Goal: Entertainment & Leisure: Consume media (video, audio)

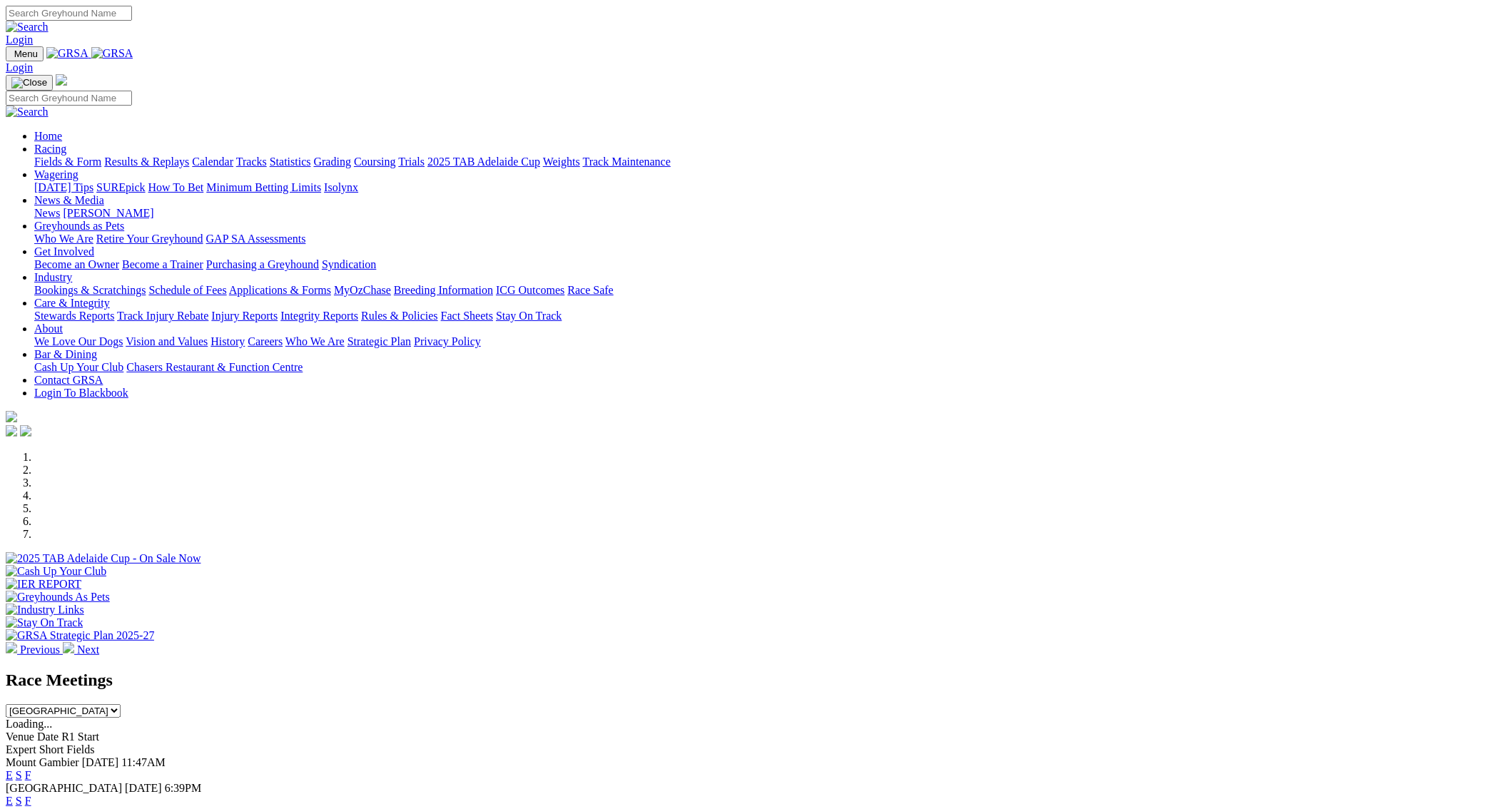
click at [189, 156] on link "Results & Replays" at bounding box center [146, 161] width 85 height 12
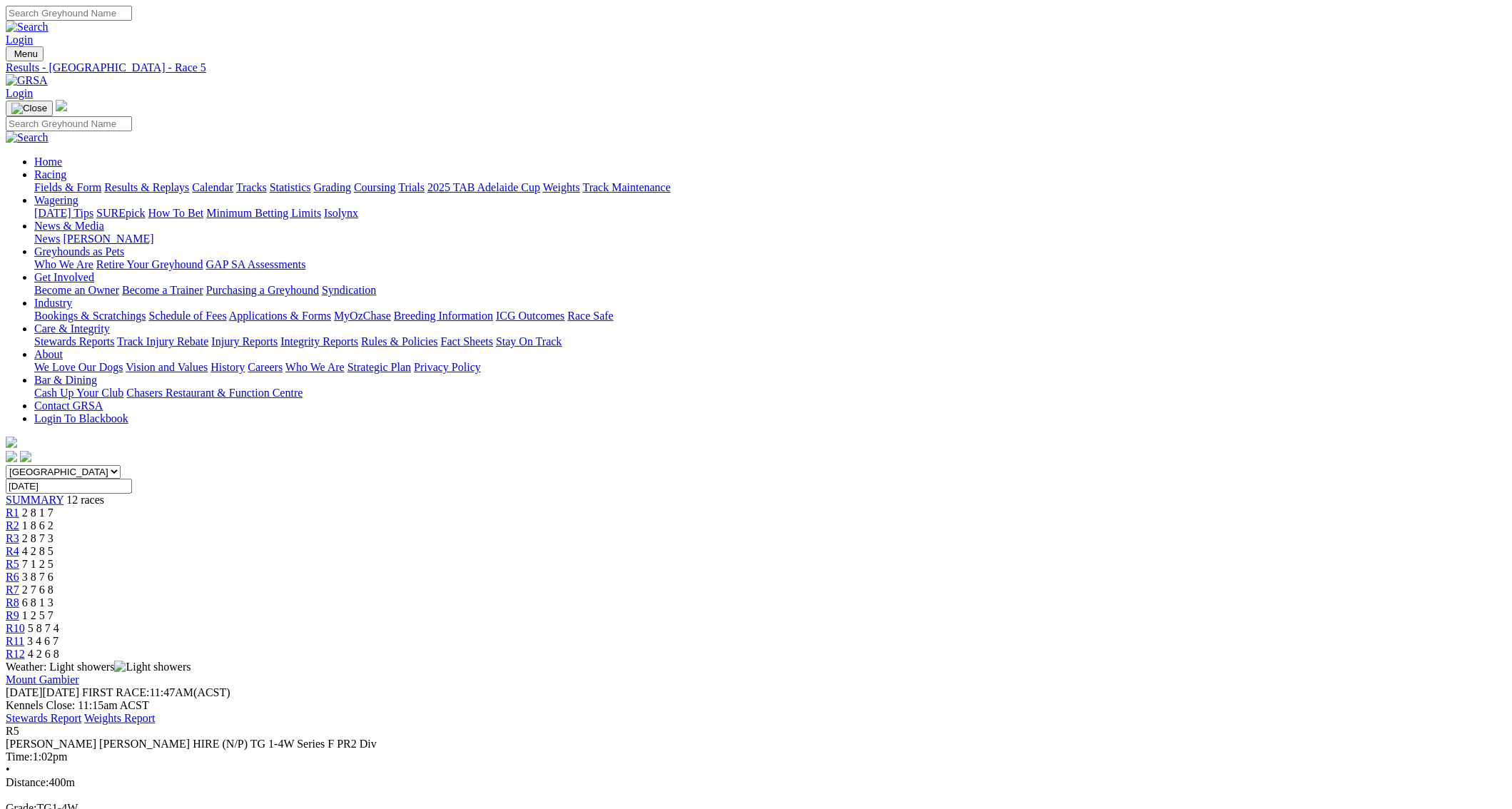
click at [19, 584] on span "R7" at bounding box center [12, 590] width 14 height 12
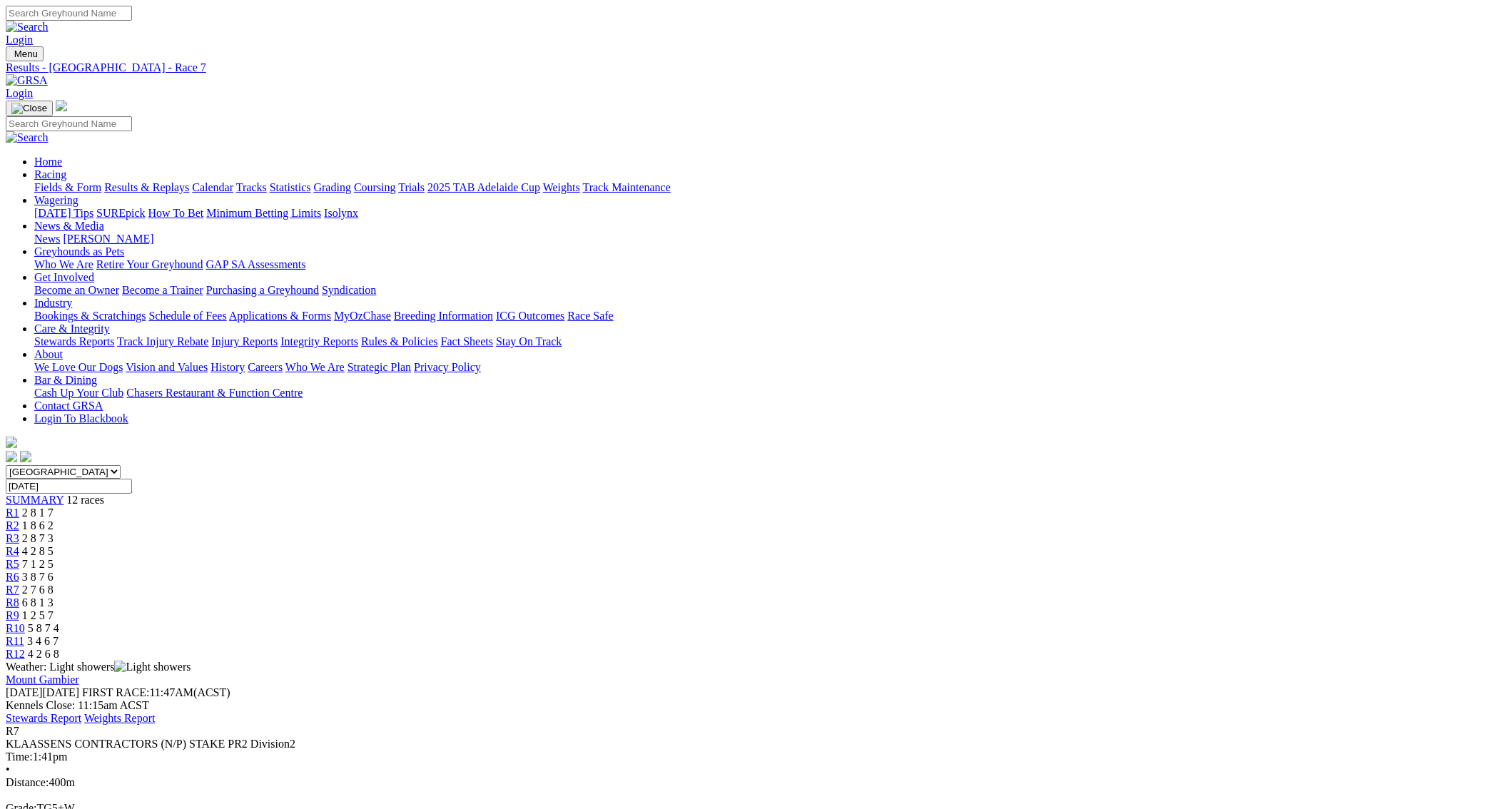
click at [19, 610] on span "R9" at bounding box center [12, 615] width 14 height 12
click at [24, 635] on span "R11" at bounding box center [15, 641] width 19 height 12
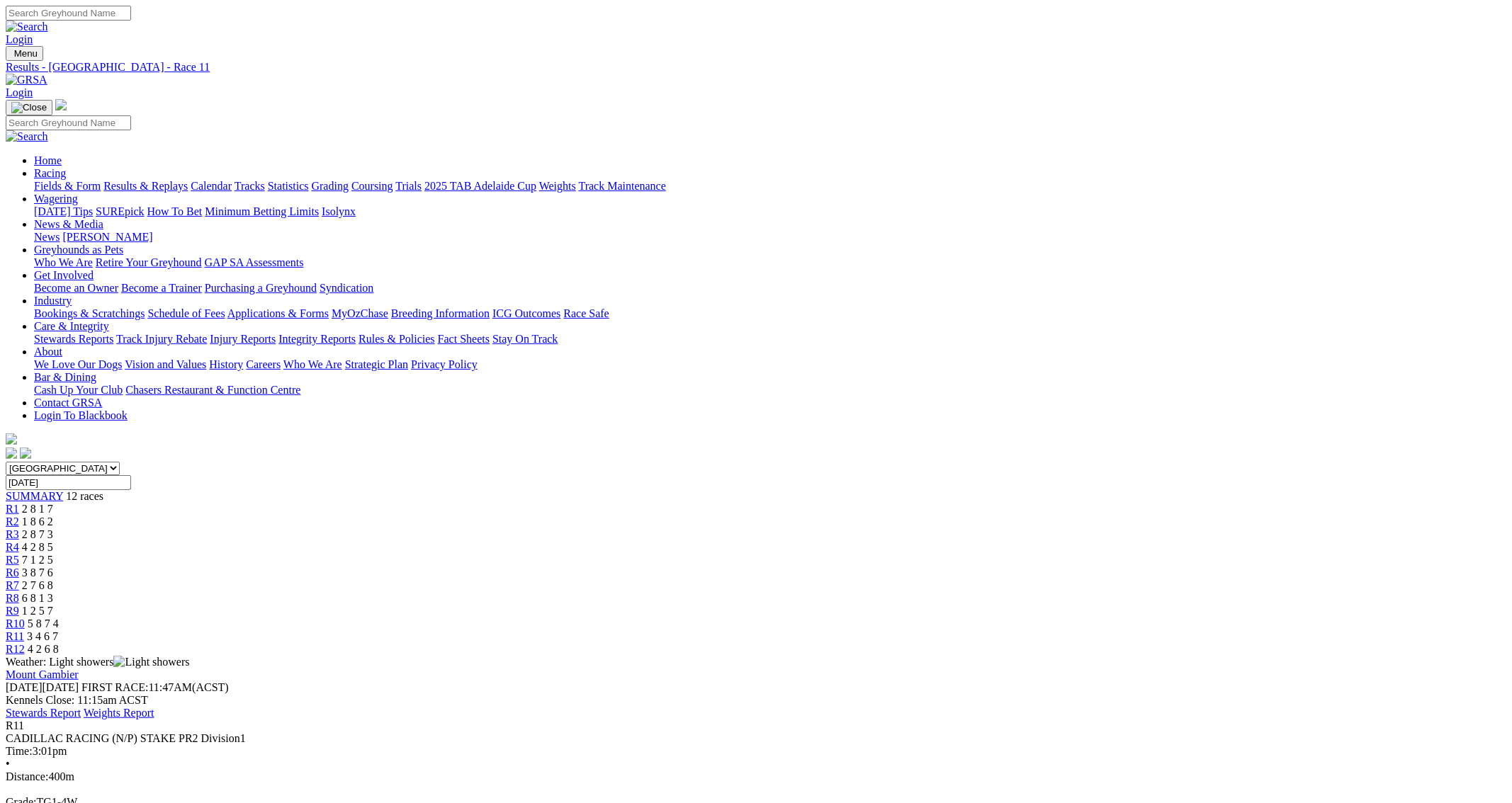
click at [25, 644] on span "R12" at bounding box center [15, 649] width 19 height 12
click at [100, 180] on link "Fields & Form" at bounding box center [68, 186] width 67 height 12
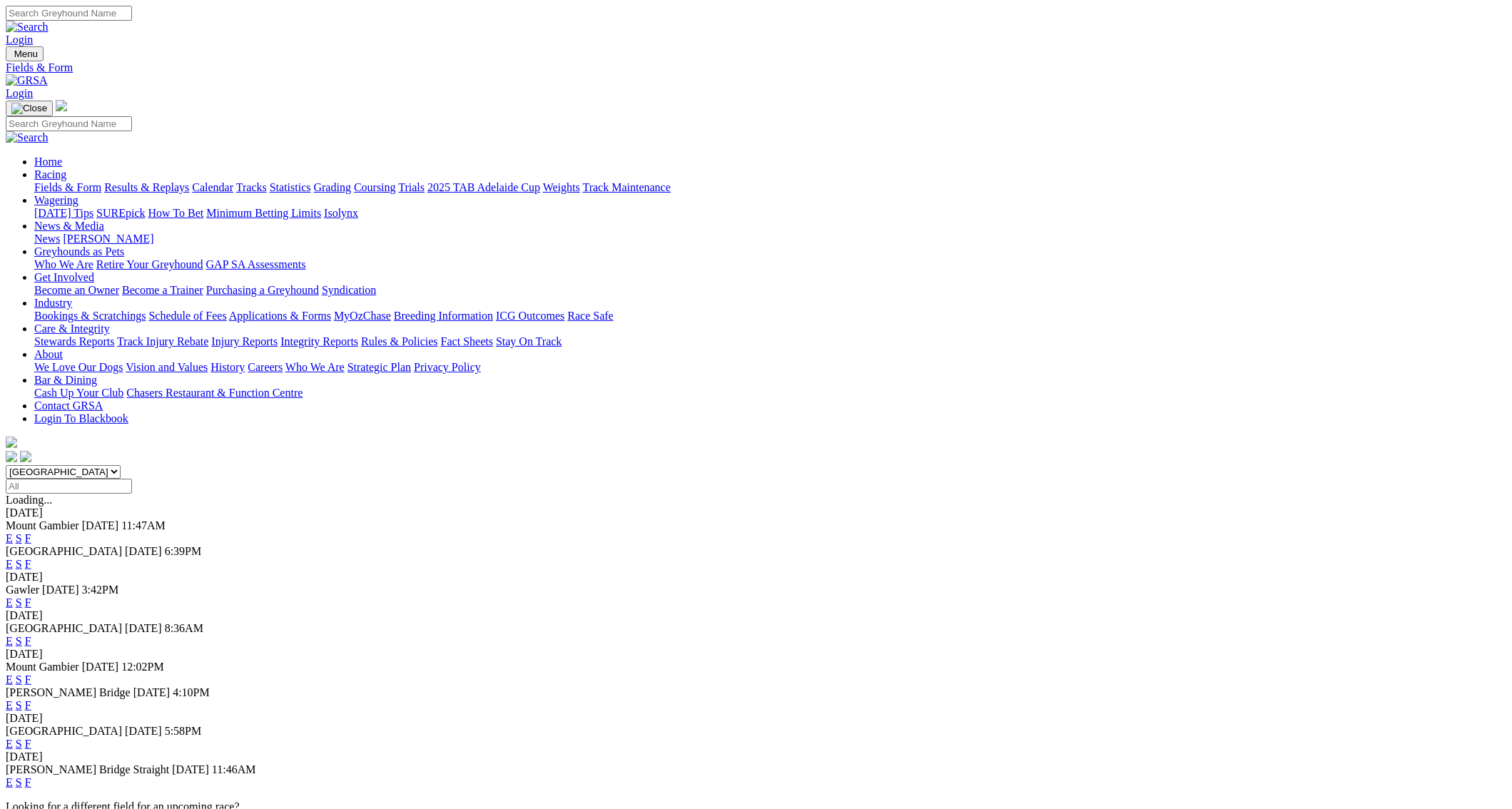
click at [32, 673] on link "F" at bounding box center [28, 679] width 6 height 12
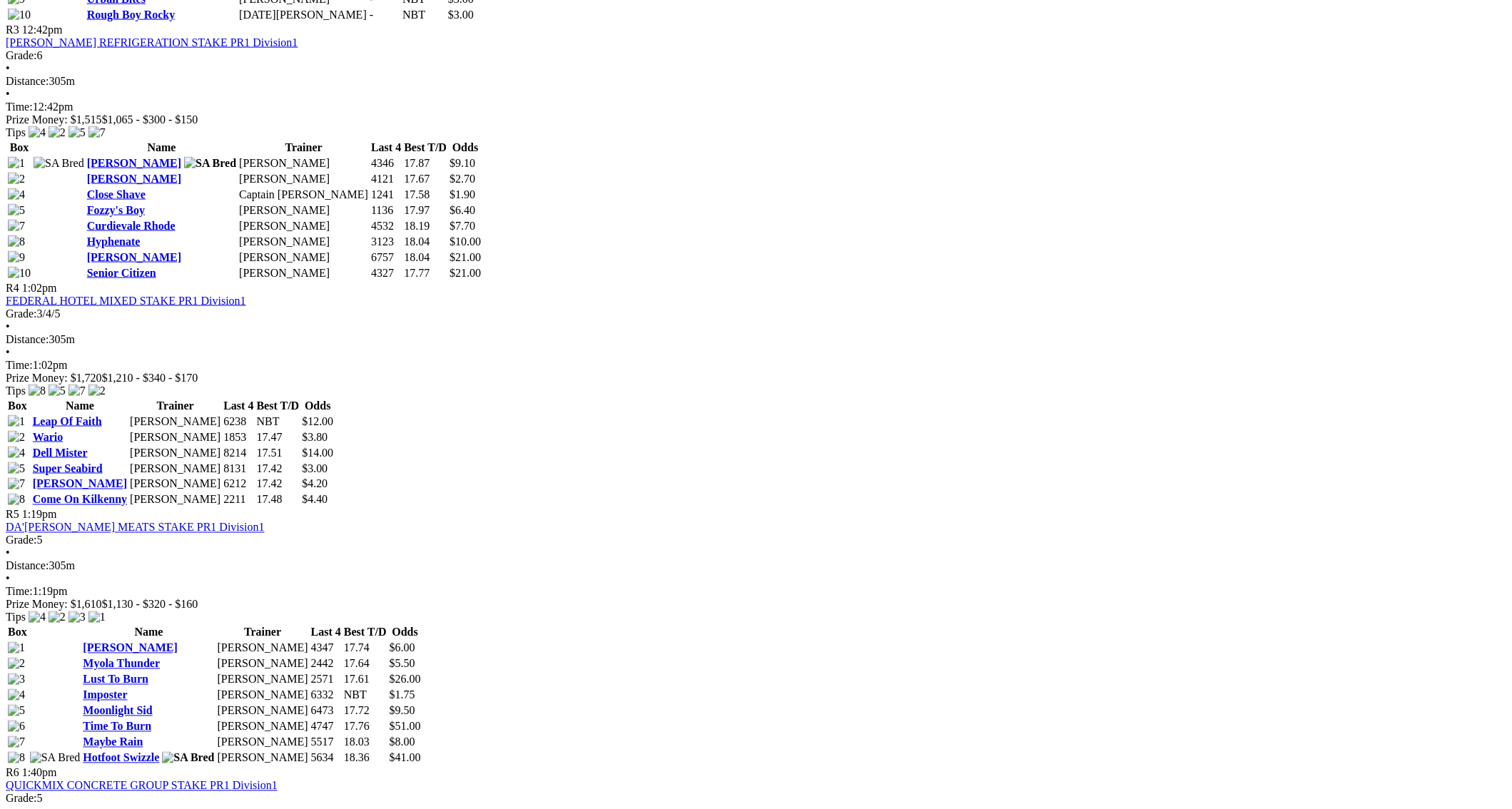
scroll to position [1191, 0]
